Goal: Transaction & Acquisition: Purchase product/service

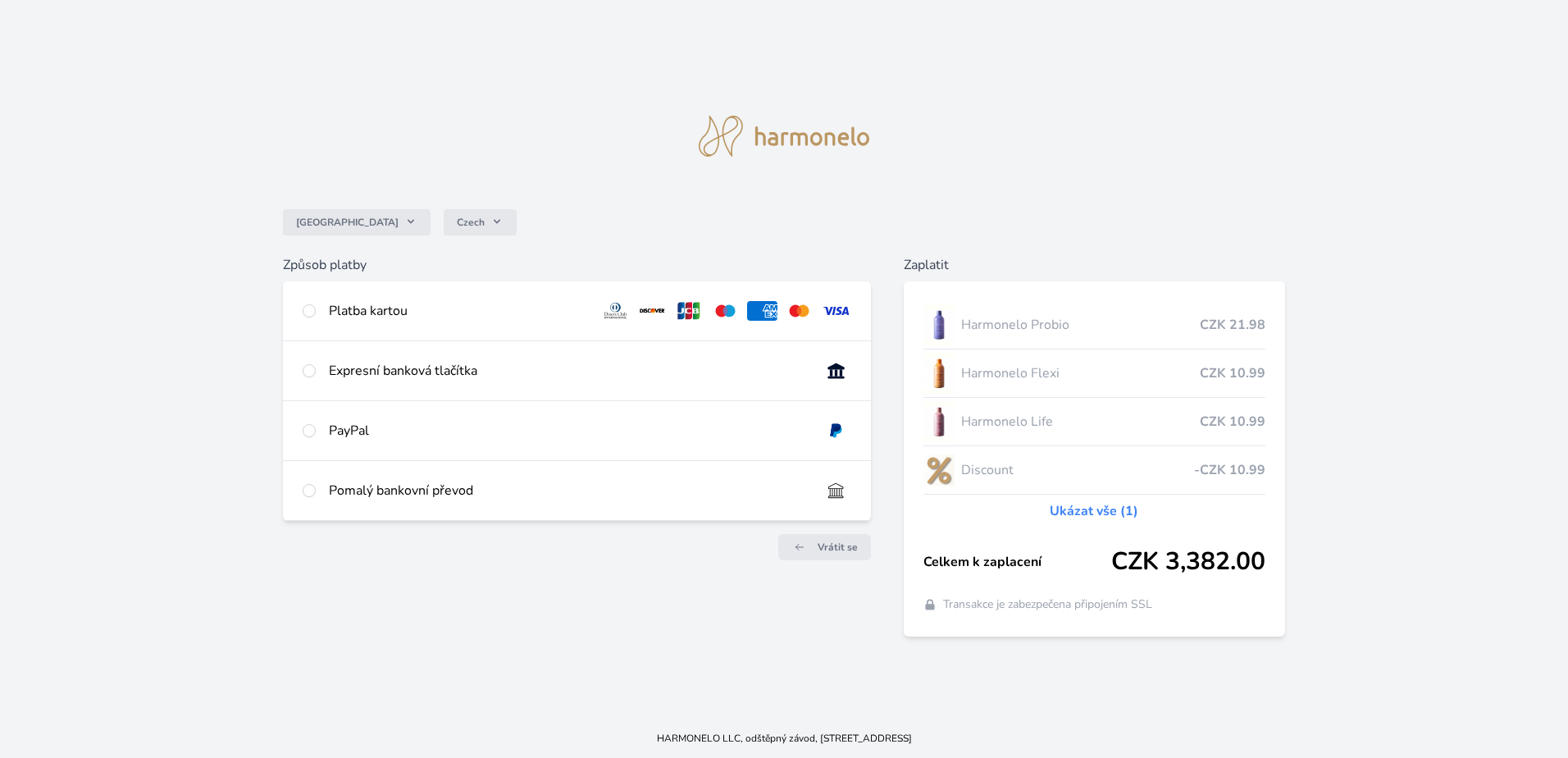
click at [349, 312] on div "Platba kartou" at bounding box center [458, 311] width 258 height 20
radio input "true"
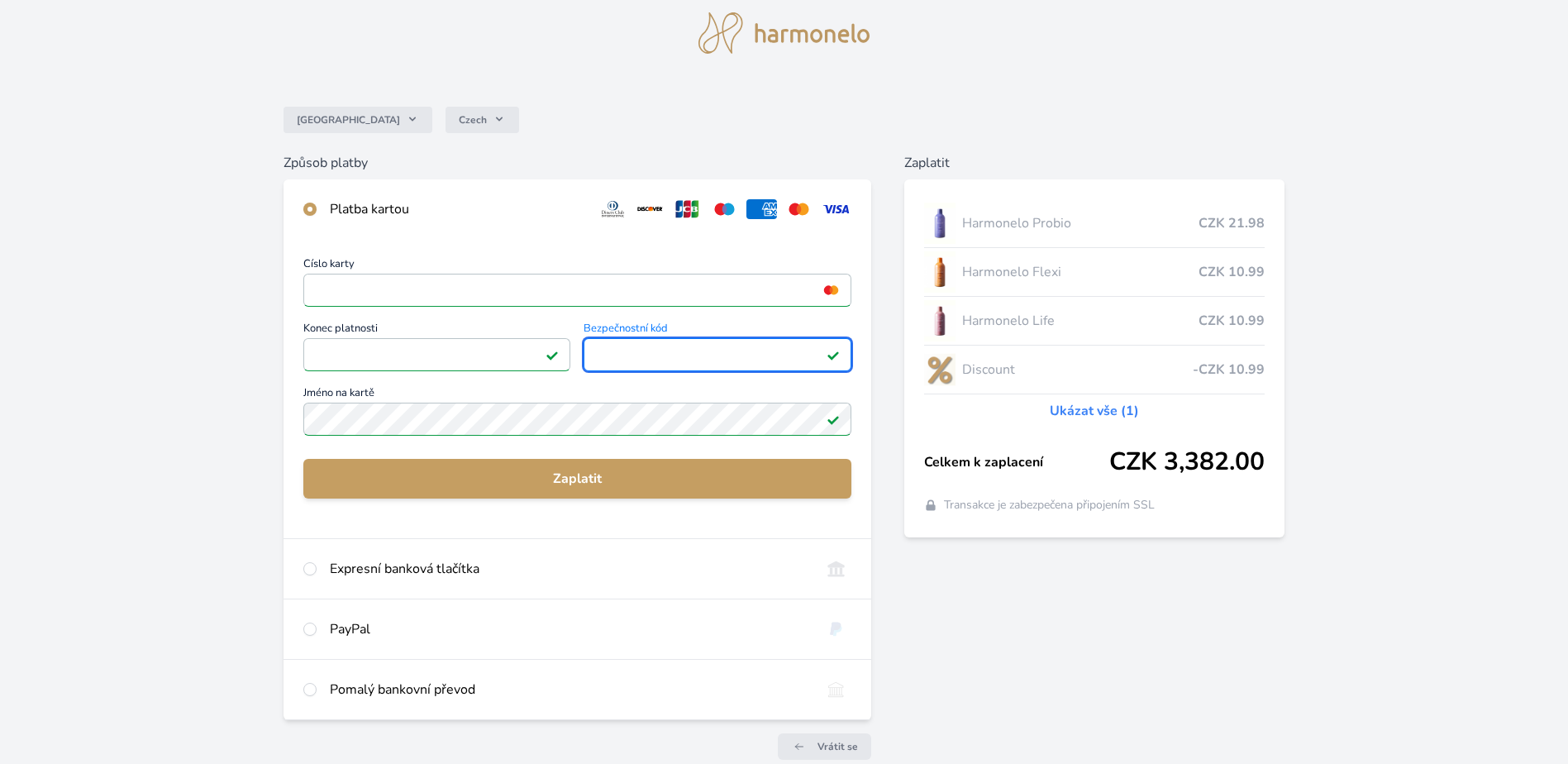
scroll to position [82, 0]
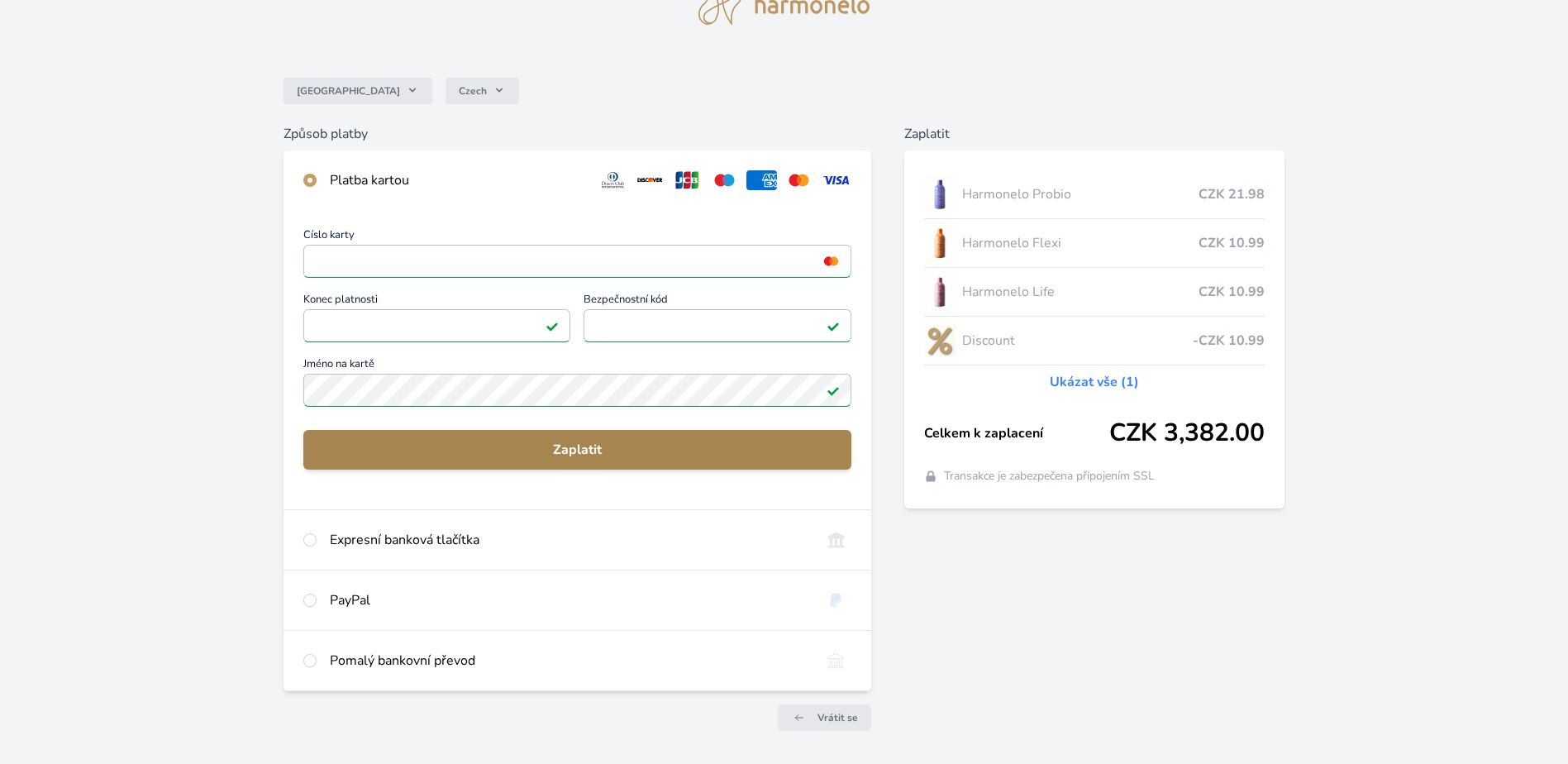
click at [739, 456] on span "Zaplatit" at bounding box center [577, 450] width 522 height 20
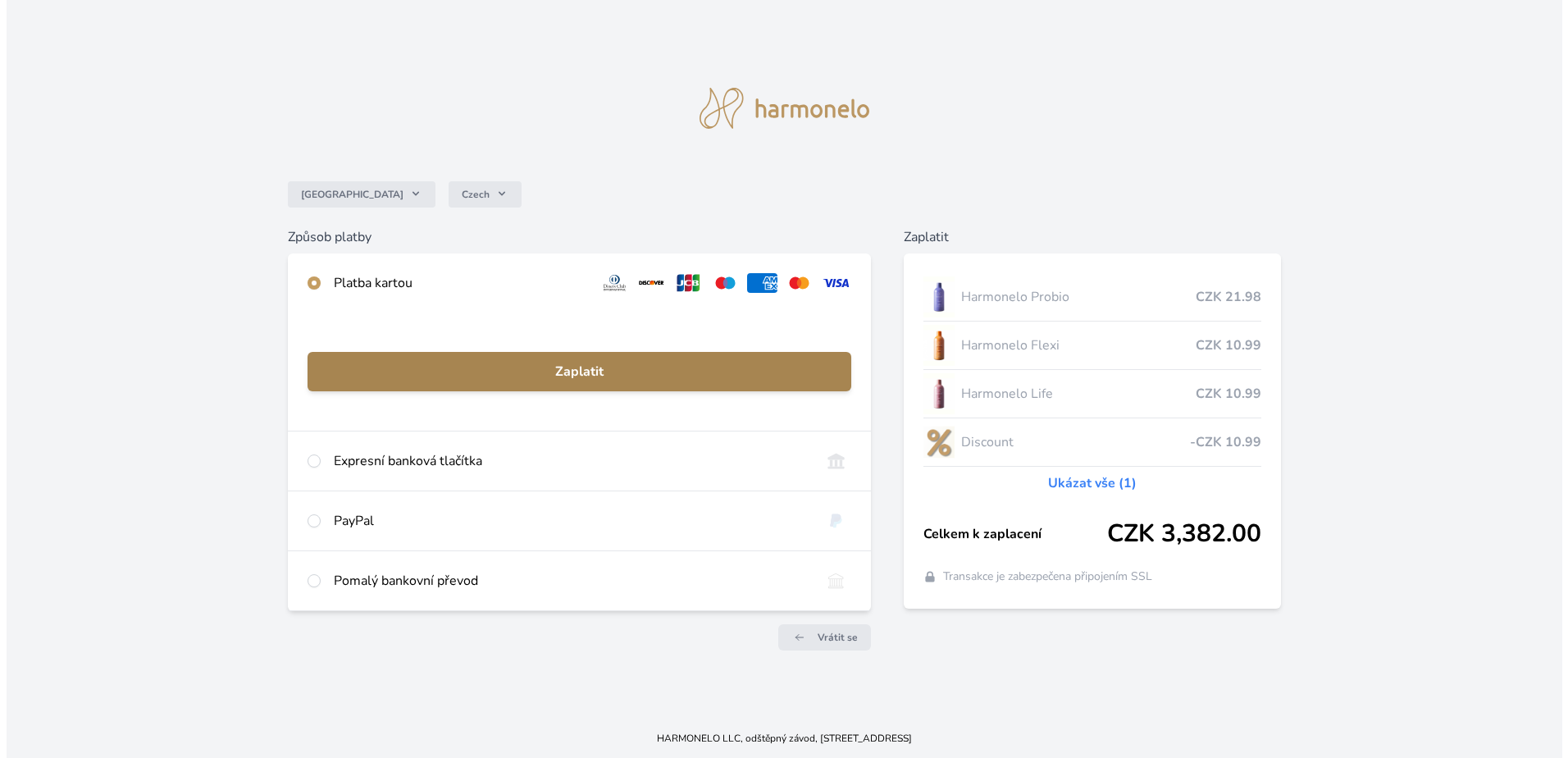
scroll to position [0, 0]
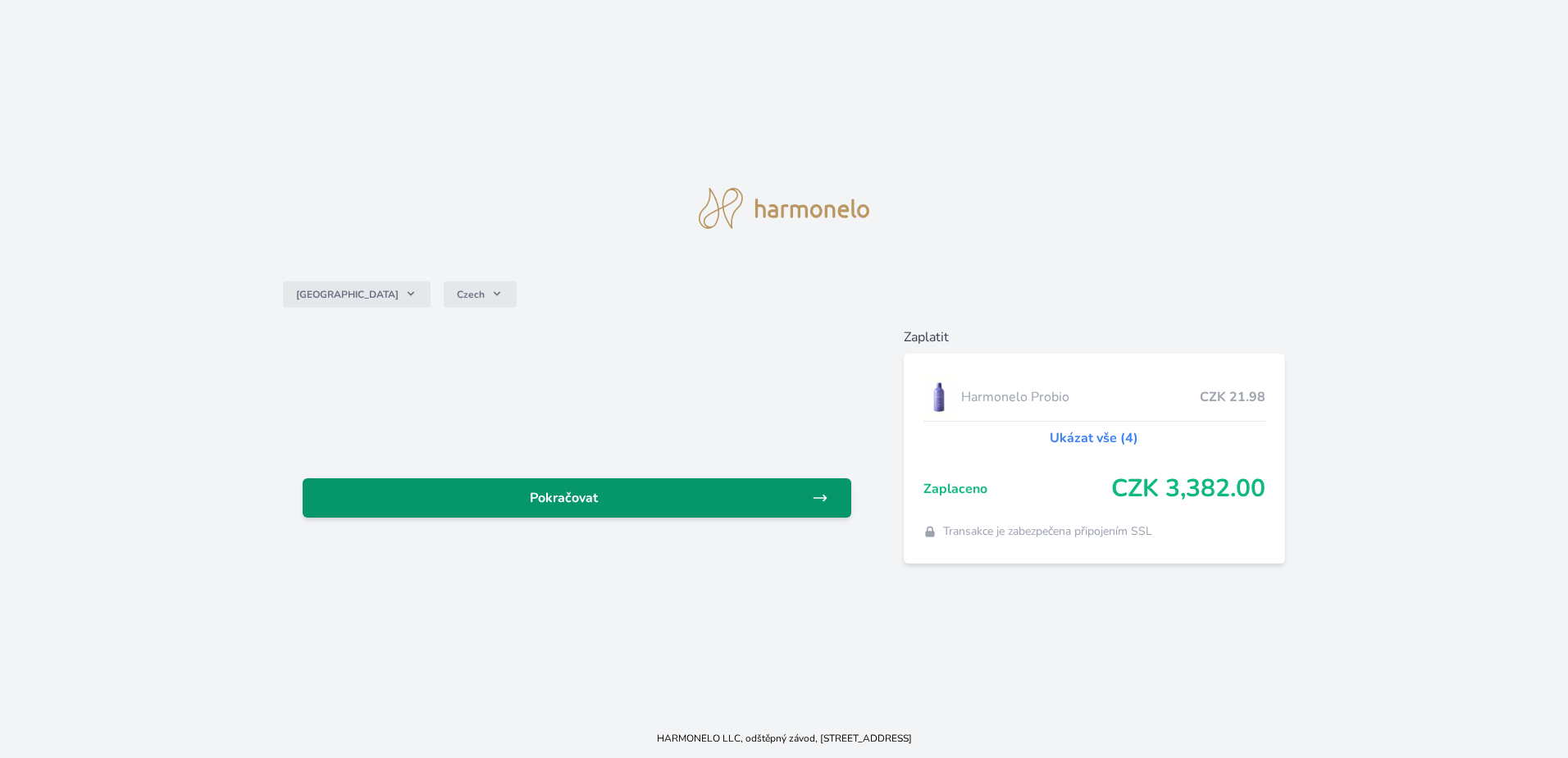
click at [765, 498] on span "Pokračovat" at bounding box center [564, 498] width 496 height 20
